Goal: Understand process/instructions

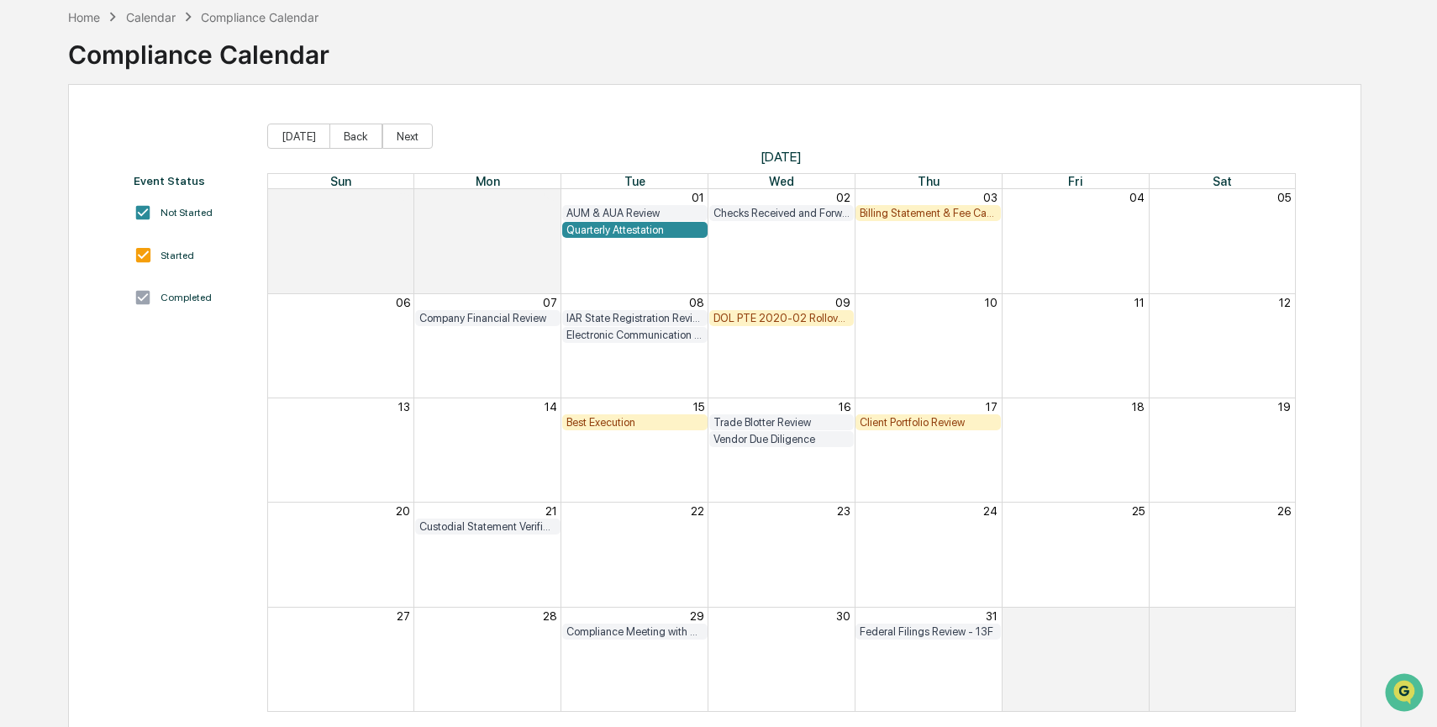
scroll to position [104, 0]
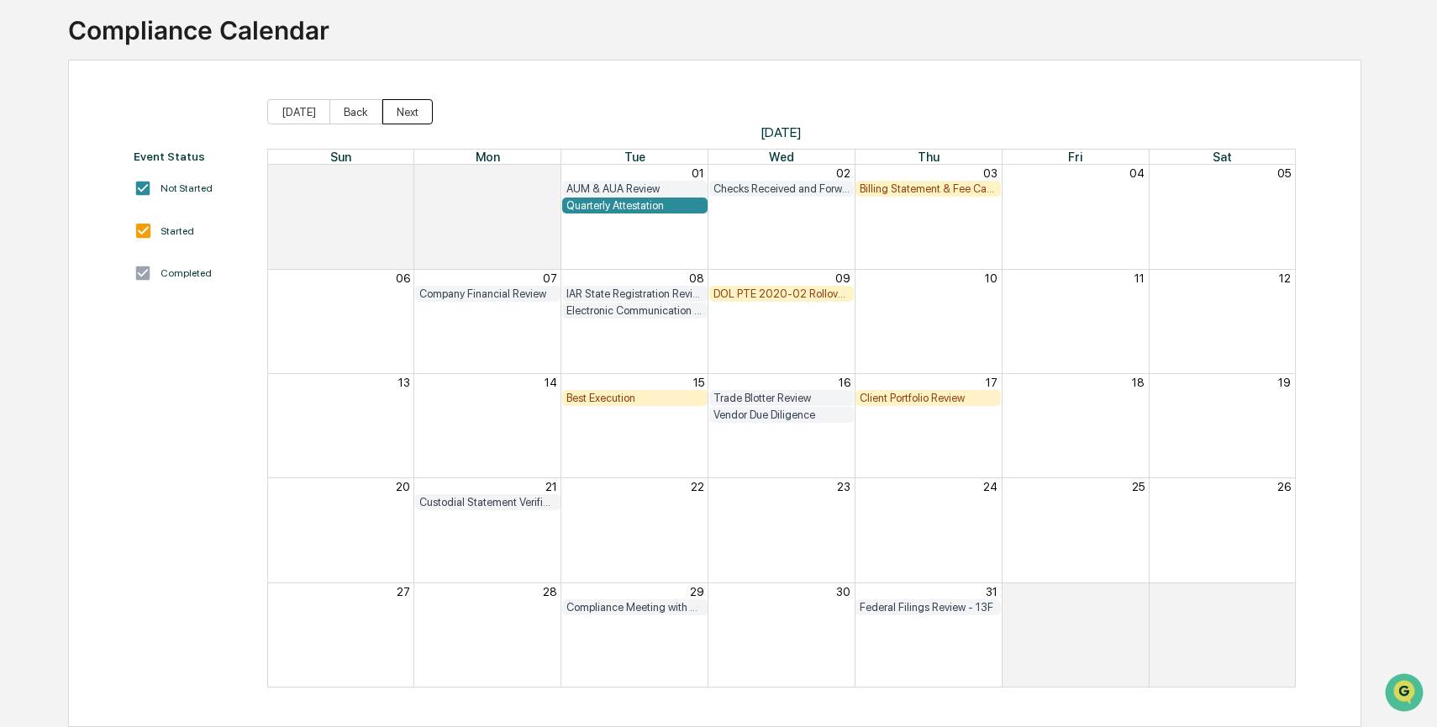
click at [403, 108] on button "Next" at bounding box center [407, 111] width 50 height 25
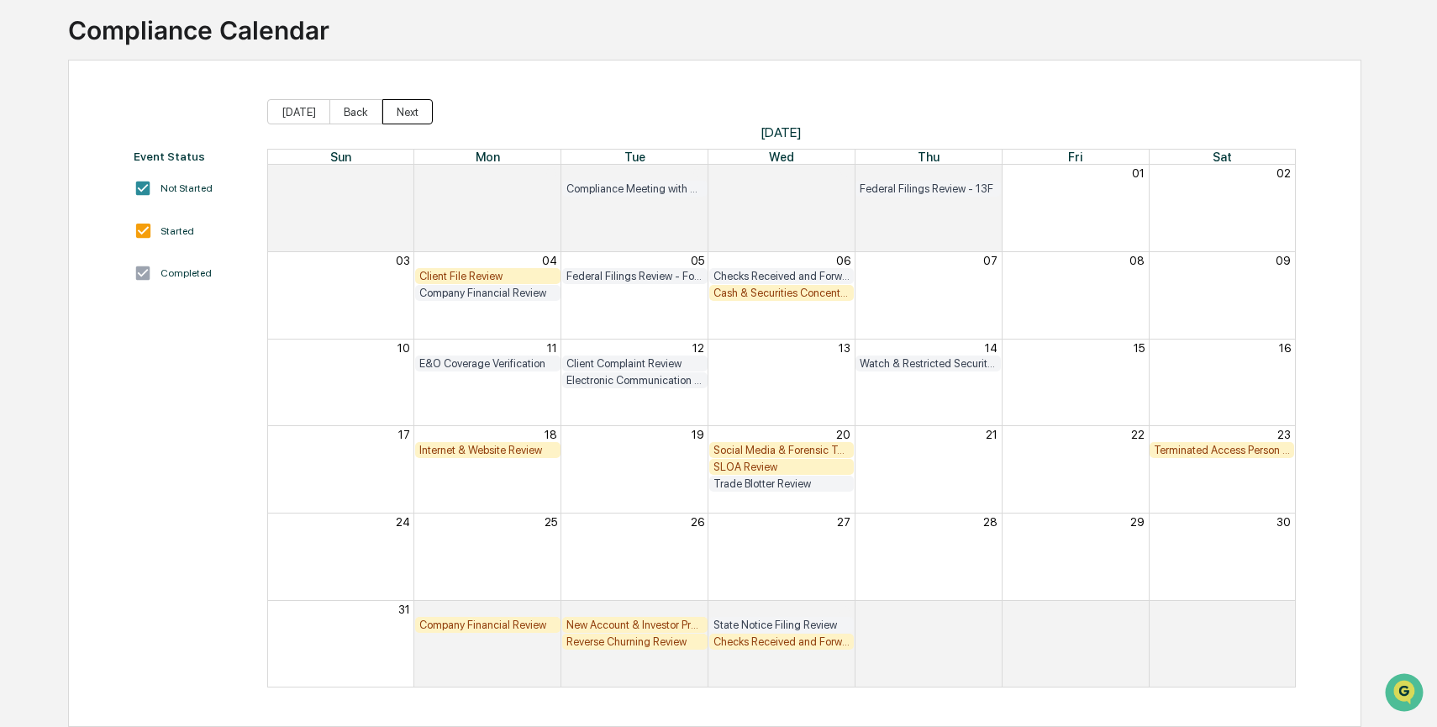
click at [403, 108] on button "Next" at bounding box center [407, 111] width 50 height 25
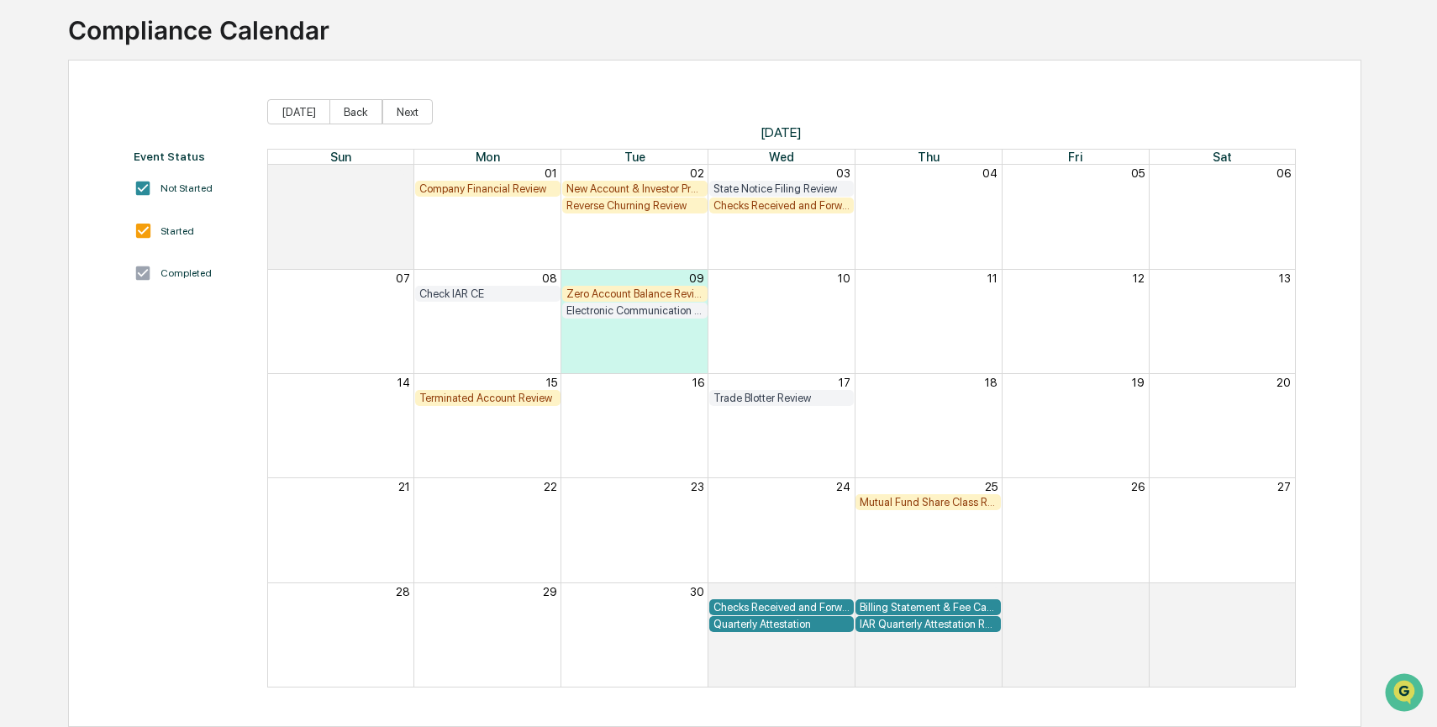
click at [922, 505] on div "Mutual Fund Share Class Review" at bounding box center [928, 502] width 137 height 13
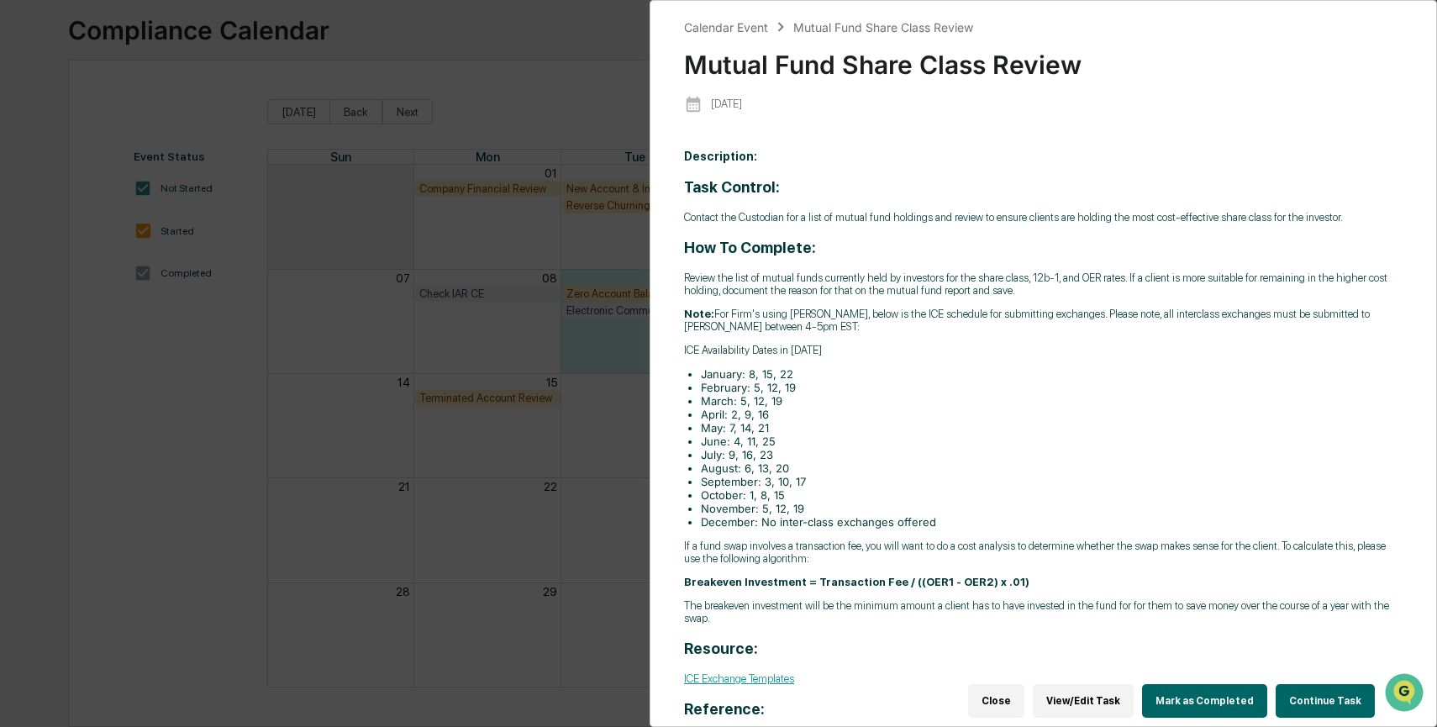
click at [1312, 697] on button "Continue Task" at bounding box center [1325, 701] width 99 height 34
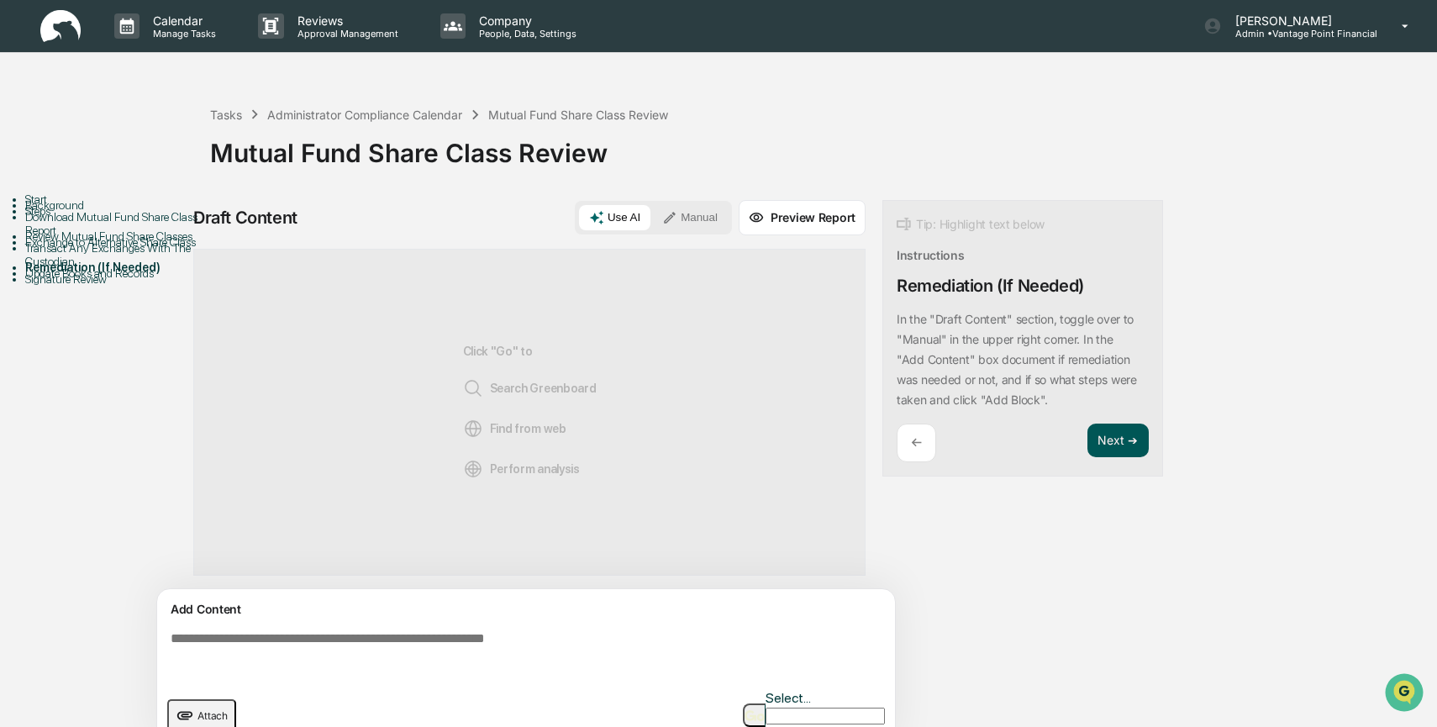
click at [1109, 434] on button "Next ➔" at bounding box center [1117, 441] width 61 height 34
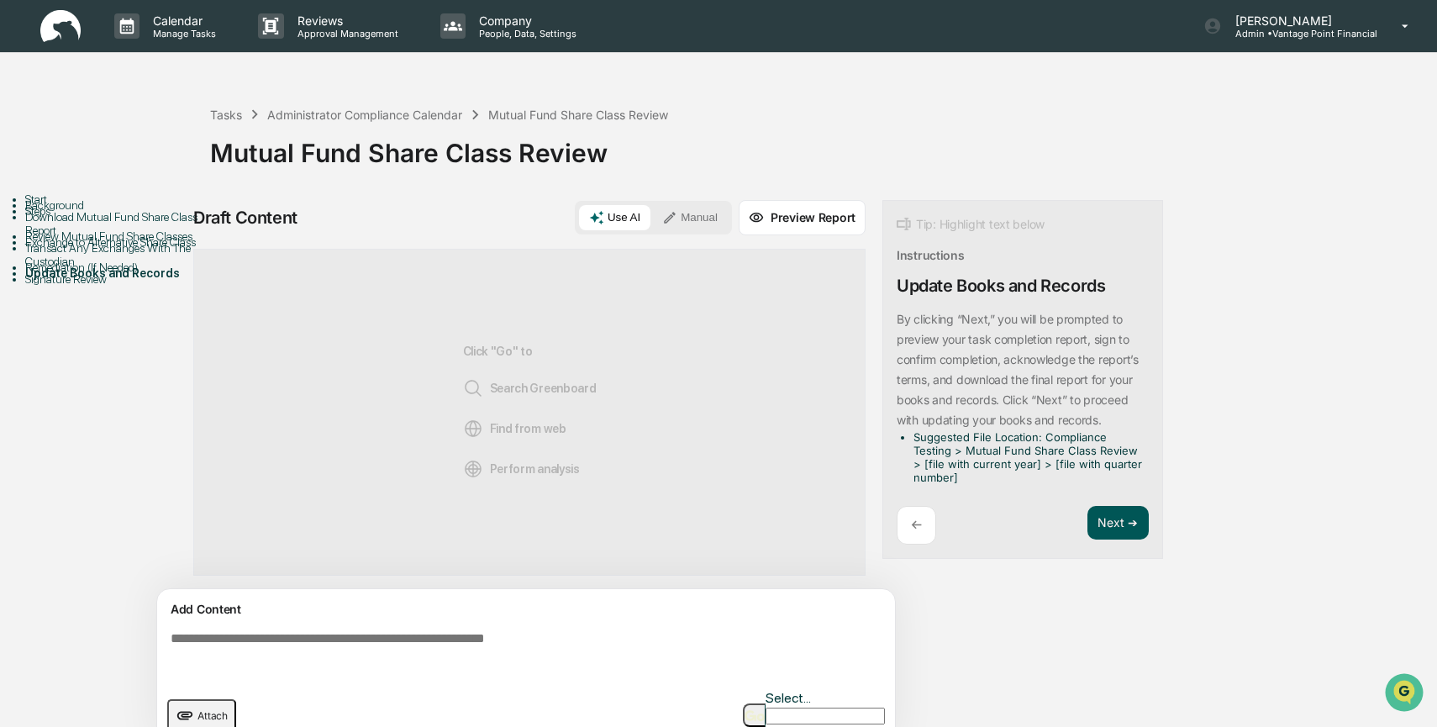
click at [1116, 518] on button "Next ➔" at bounding box center [1117, 523] width 61 height 34
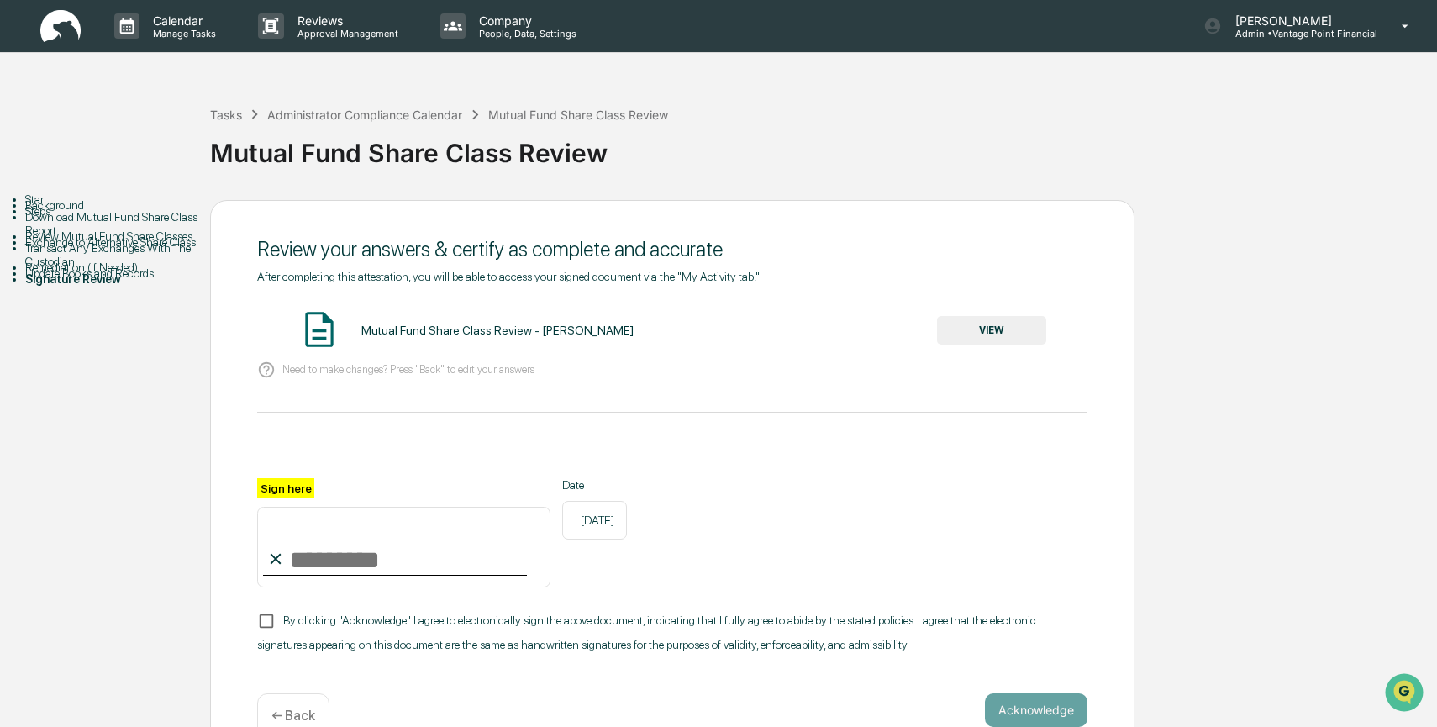
click at [67, 237] on div "Download Mutual Fund Share Class Report" at bounding box center [117, 223] width 185 height 27
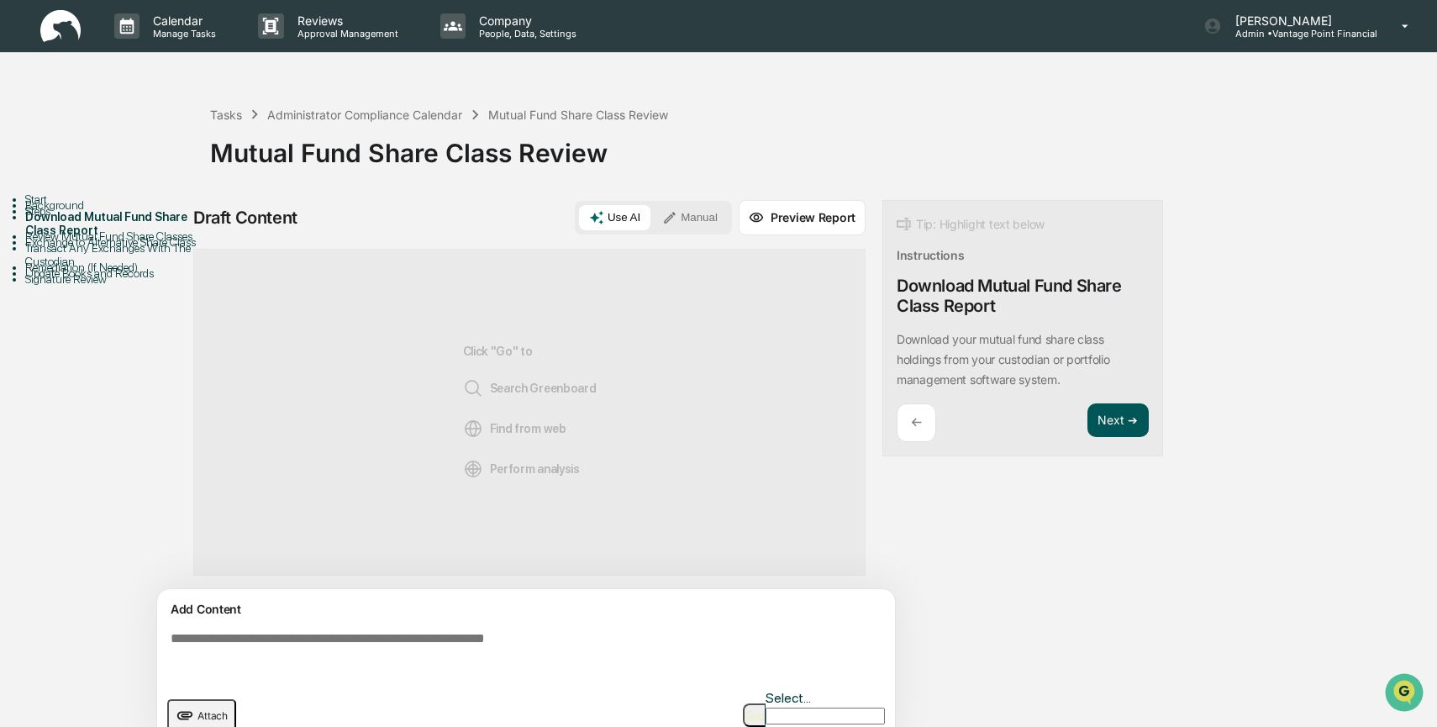
click at [1107, 417] on button "Next ➔" at bounding box center [1117, 420] width 61 height 34
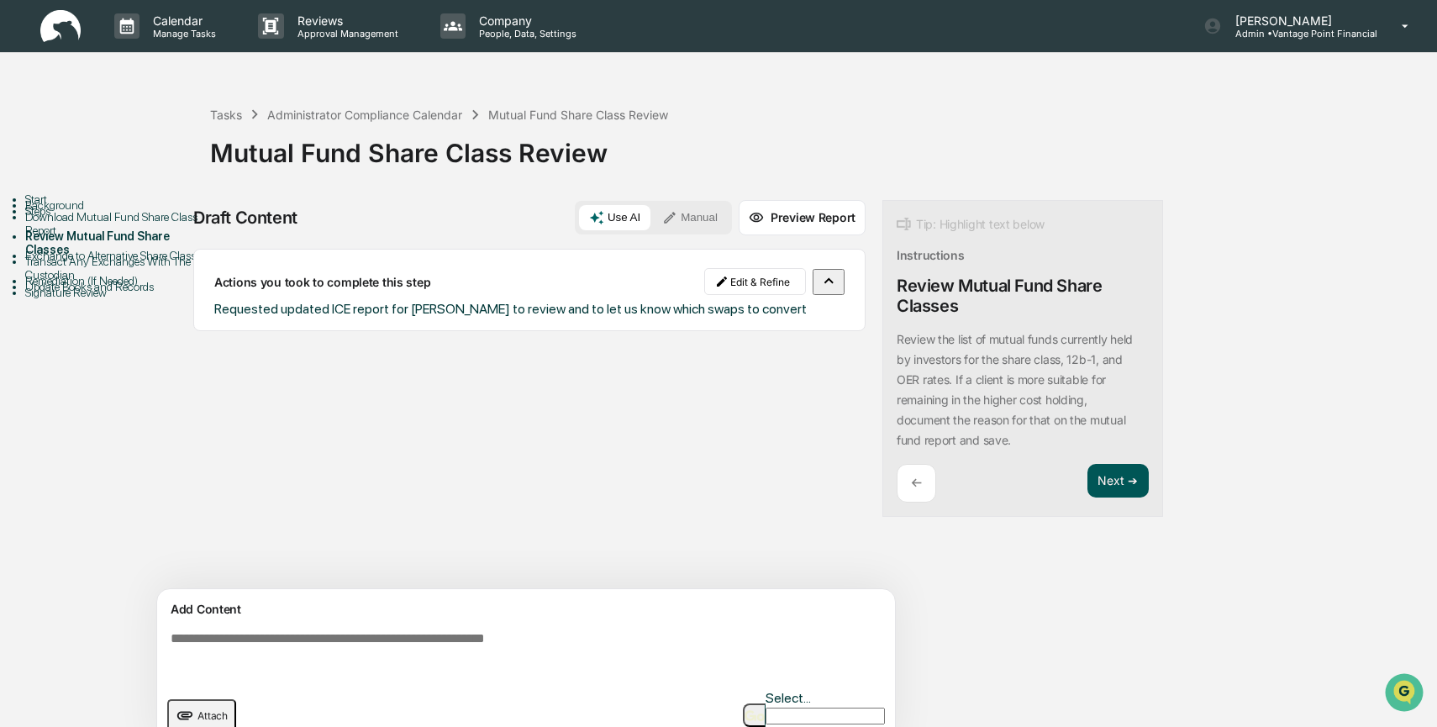
click at [1103, 476] on button "Next ➔" at bounding box center [1117, 481] width 61 height 34
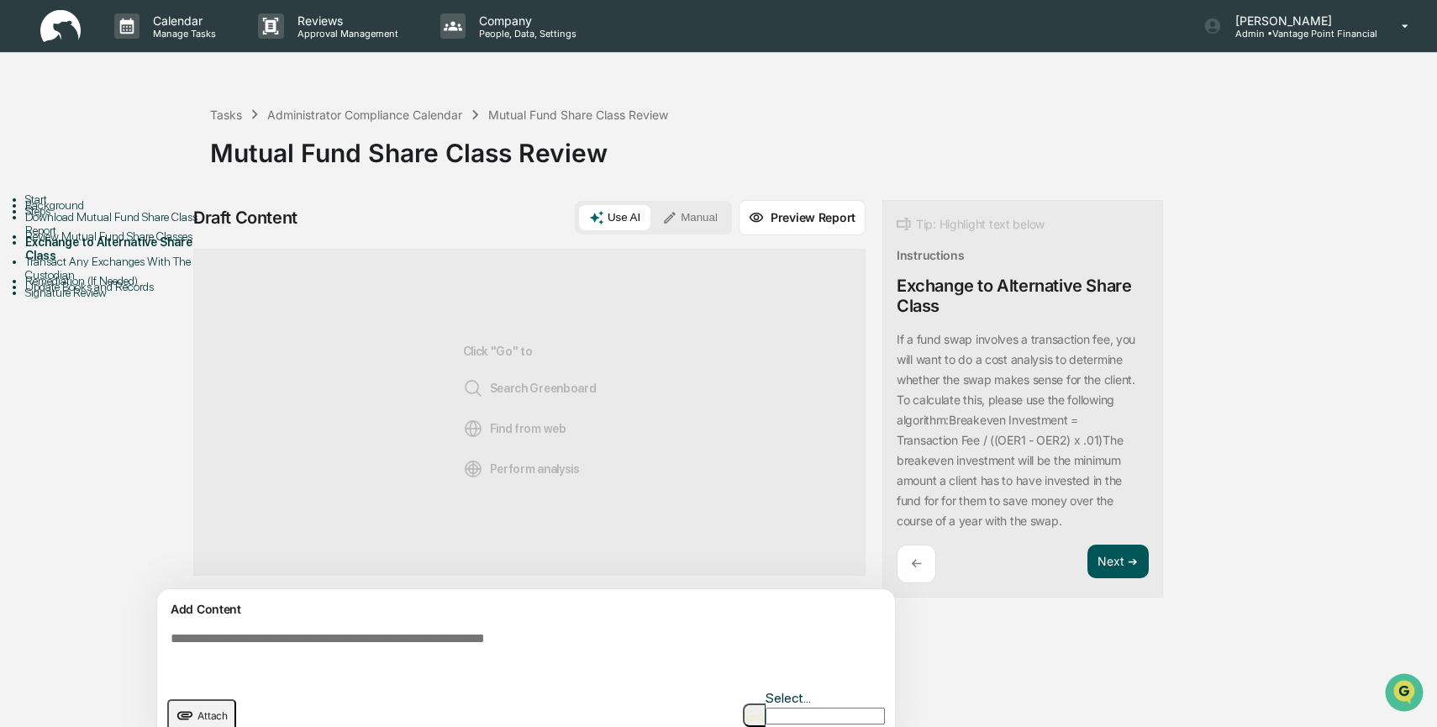
click at [1108, 557] on button "Next ➔" at bounding box center [1117, 562] width 61 height 34
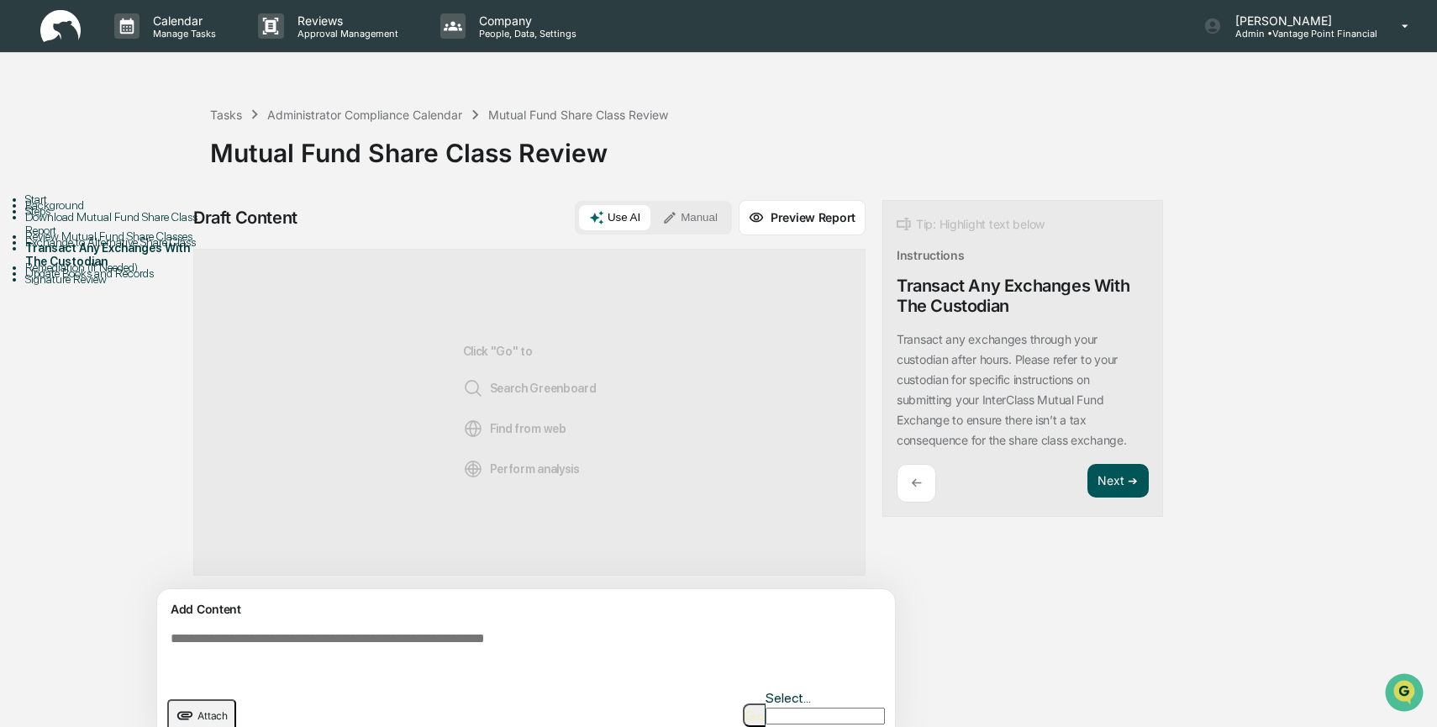
click at [1115, 475] on button "Next ➔" at bounding box center [1117, 481] width 61 height 34
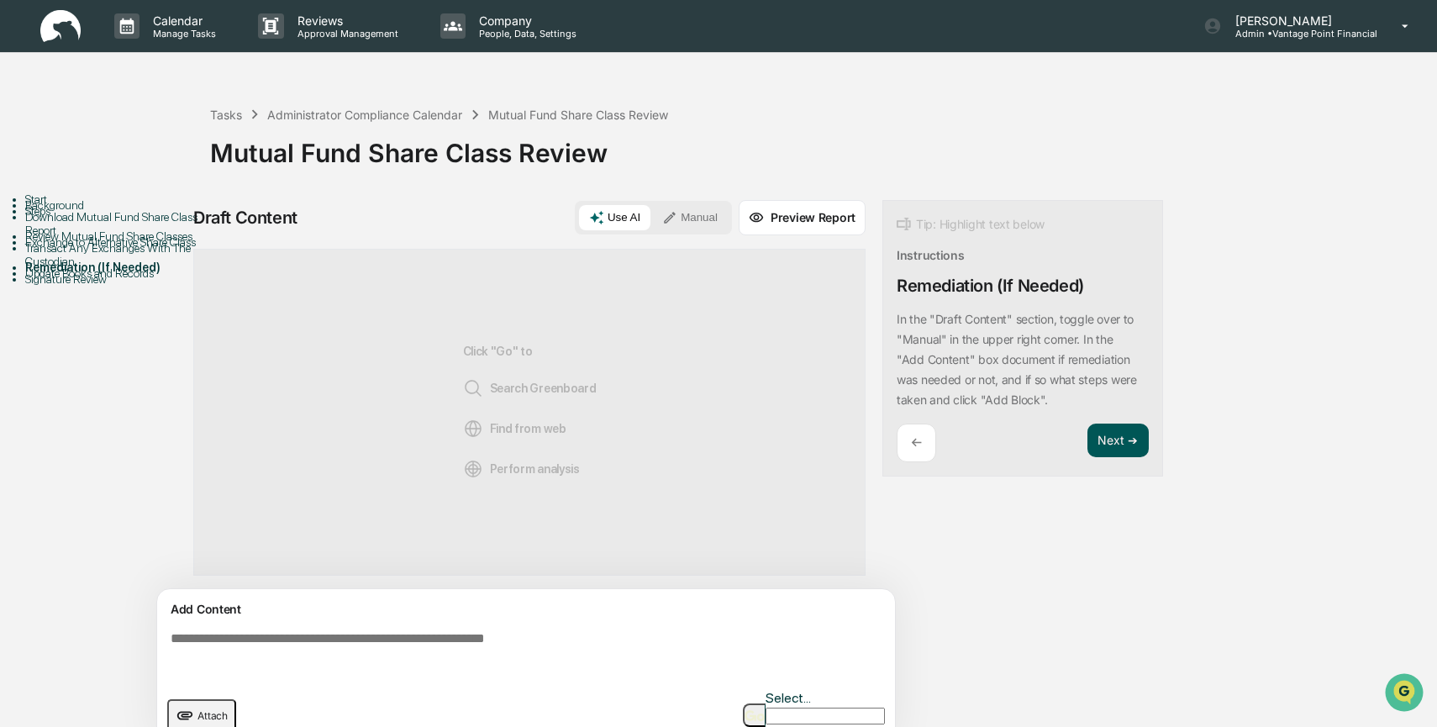
click at [1110, 442] on button "Next ➔" at bounding box center [1117, 441] width 61 height 34
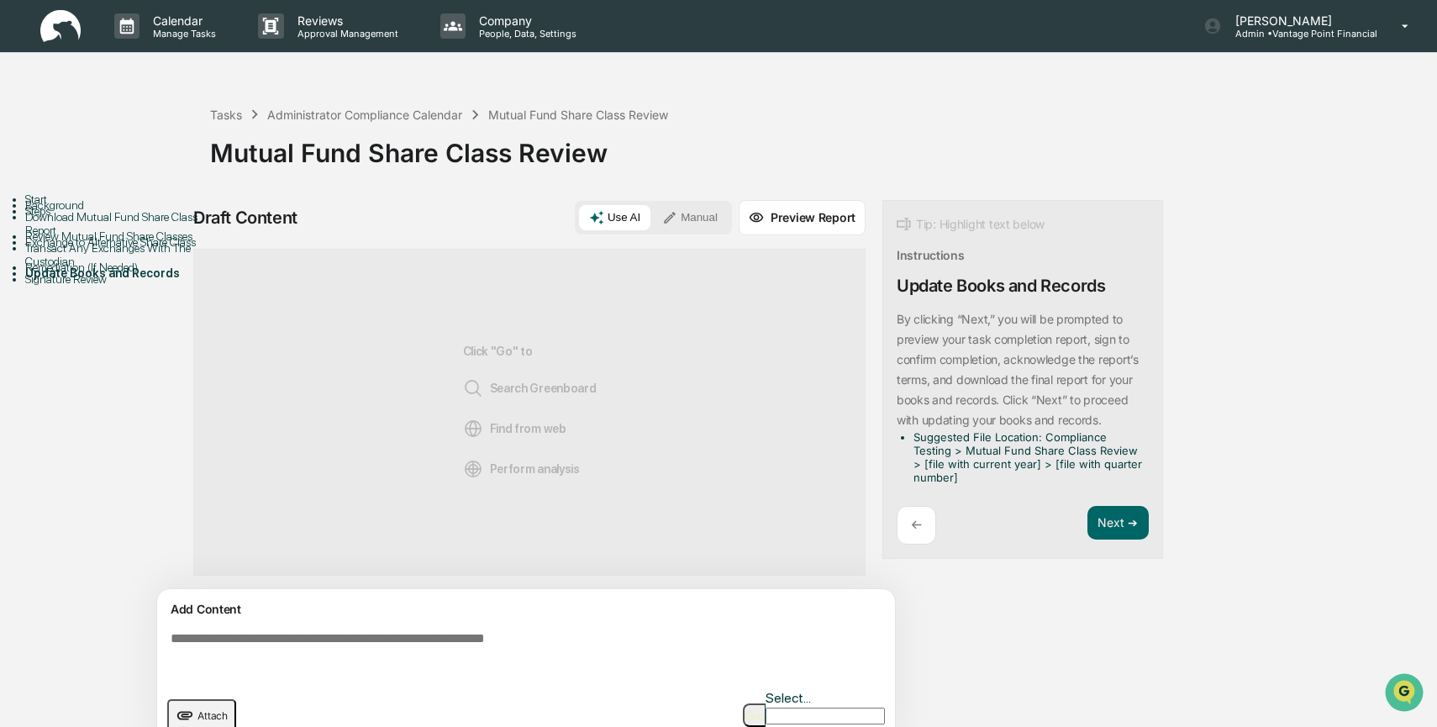
click at [81, 212] on div "Background" at bounding box center [117, 204] width 185 height 13
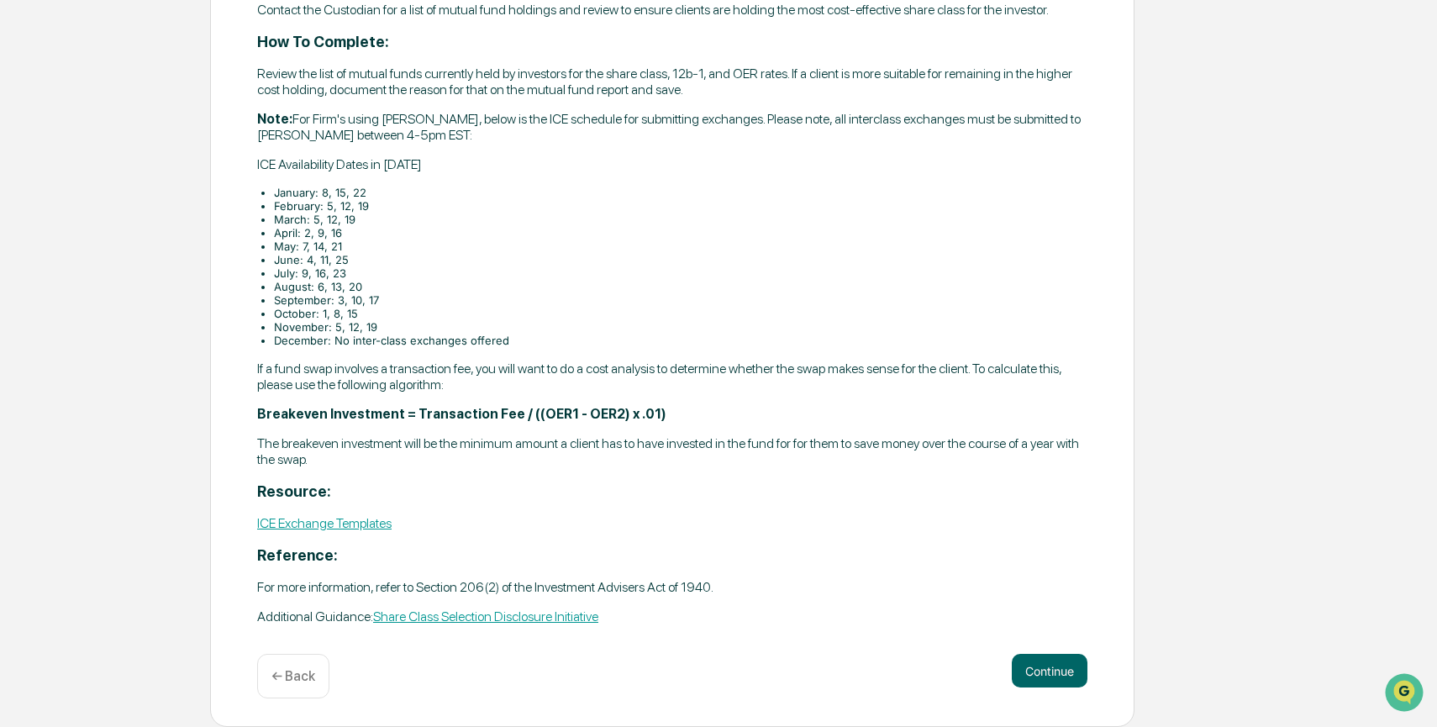
scroll to position [329, 0]
